Goal: Task Accomplishment & Management: Manage account settings

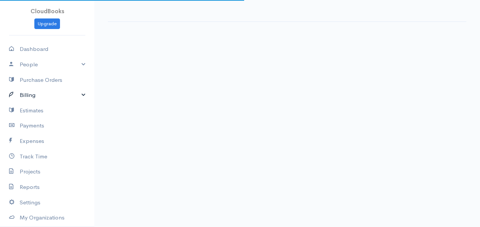
select select "thistoyear"
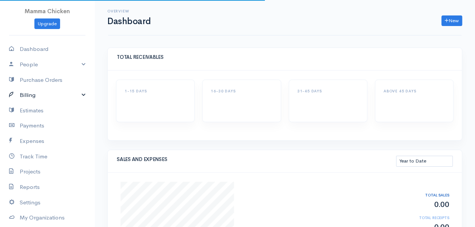
click at [36, 94] on link "Billing" at bounding box center [47, 95] width 94 height 15
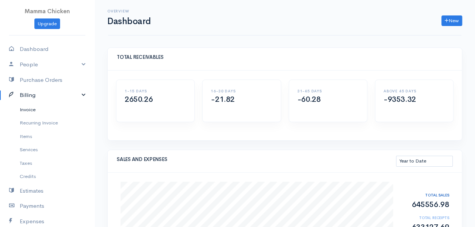
click at [34, 107] on link "Invoice" at bounding box center [47, 110] width 94 height 14
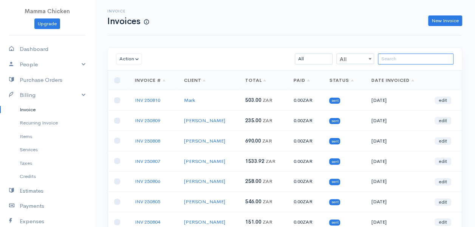
click at [409, 56] on input "search" at bounding box center [416, 59] width 76 height 11
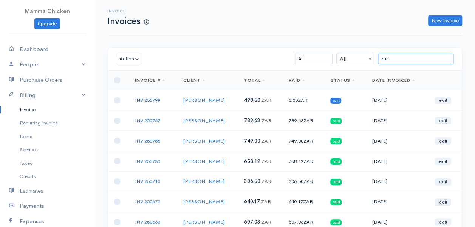
type input "zun"
click at [156, 97] on link "INV 250799" at bounding box center [147, 100] width 25 height 6
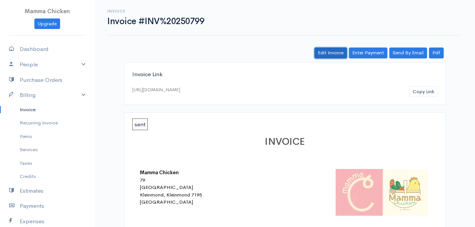
click at [338, 54] on link "Edit Invoice" at bounding box center [330, 53] width 32 height 11
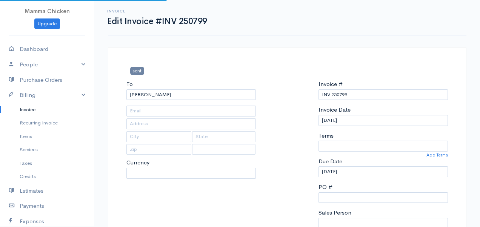
type input "[STREET_ADDRESS]"
type input "[PERSON_NAME] Bay"
type input "7195"
select select
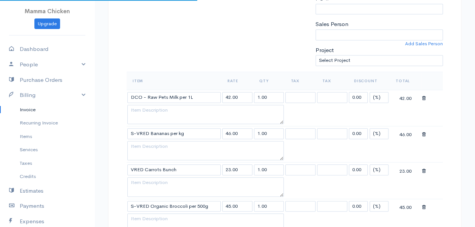
select select "0"
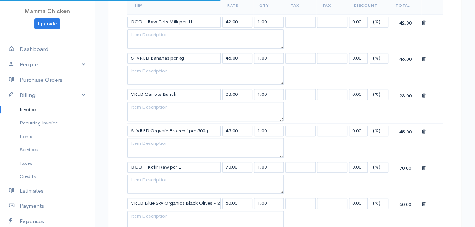
select select "[GEOGRAPHIC_DATA]"
select select "ZAR"
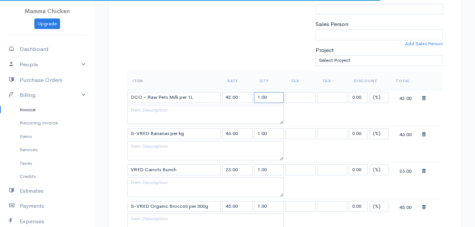
drag, startPoint x: 274, startPoint y: 95, endPoint x: 253, endPoint y: 94, distance: 21.2
click at [253, 94] on td "1.00" at bounding box center [269, 97] width 32 height 15
type input "2"
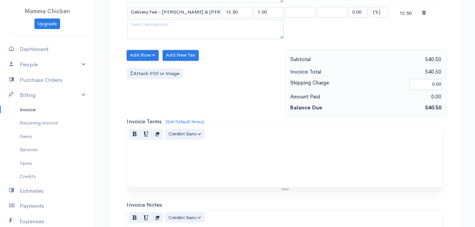
scroll to position [671, 0]
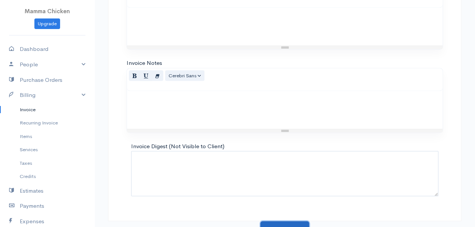
click at [282, 221] on button "Update Invoice" at bounding box center [284, 228] width 49 height 15
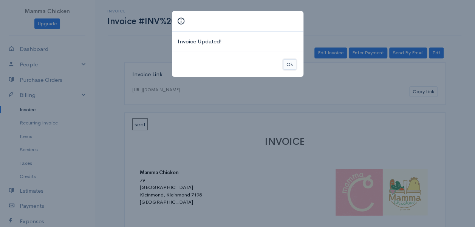
click at [290, 66] on button "Ok" at bounding box center [289, 64] width 13 height 11
